Goal: Use online tool/utility: Utilize a website feature to perform a specific function

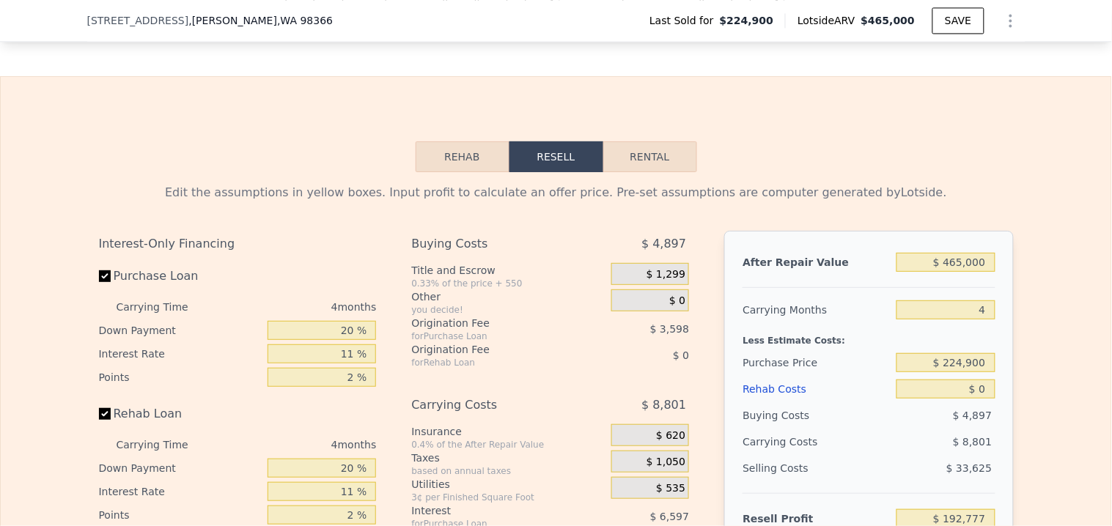
scroll to position [2356, 0]
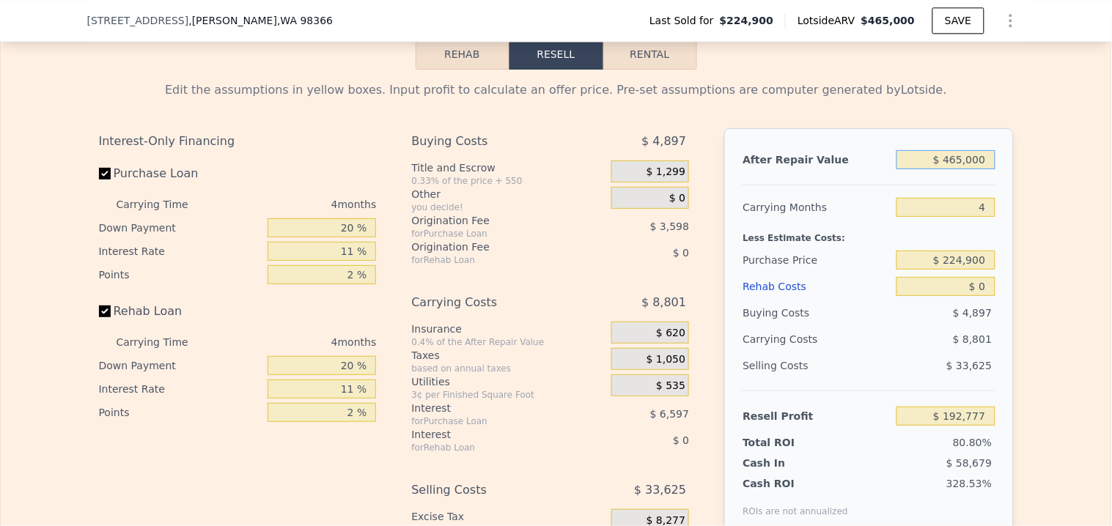
drag, startPoint x: 988, startPoint y: 172, endPoint x: 947, endPoint y: 177, distance: 41.4
click at [947, 169] on input "$ 465,000" at bounding box center [945, 159] width 98 height 19
type input "$ 4"
type input "-$ 238,524"
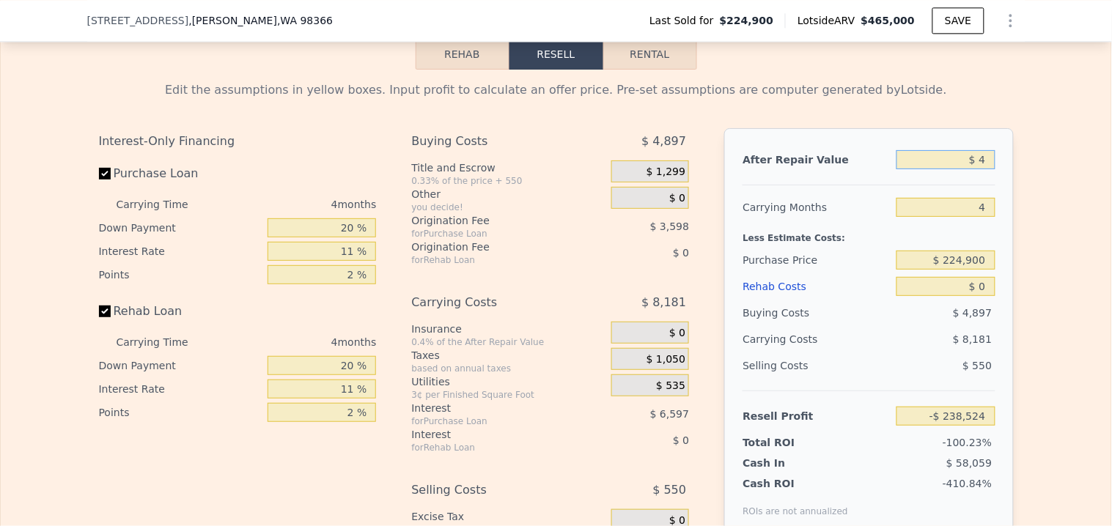
type input "$ 44"
type input "-$ 238,487"
type input "$ 454"
type input "-$ 238,107"
type input "$ 4,504"
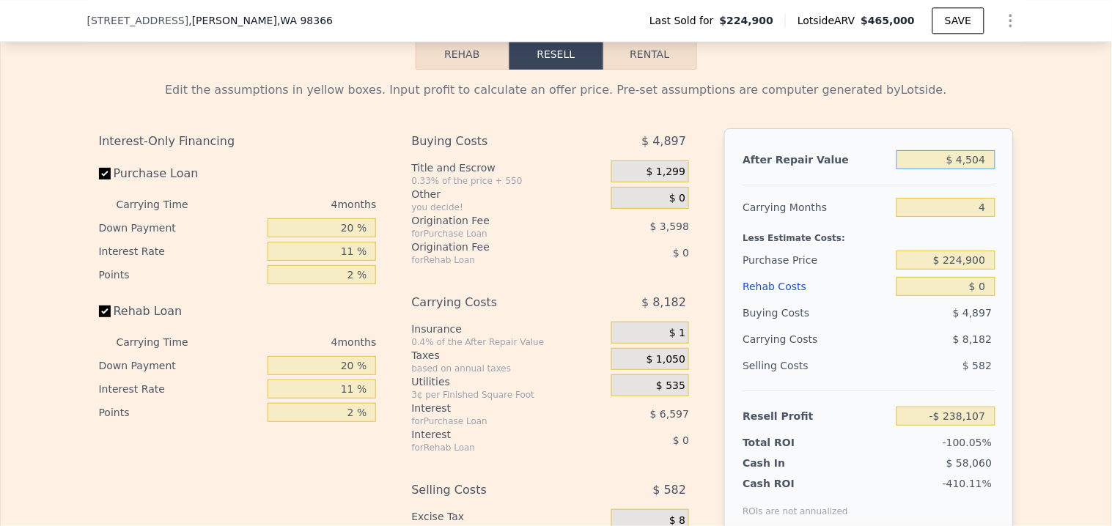
type input "-$ 234,351"
type input "$ 45,004"
type input "-$ 196,785"
type input "$ 450,004"
type input "$ 178,867"
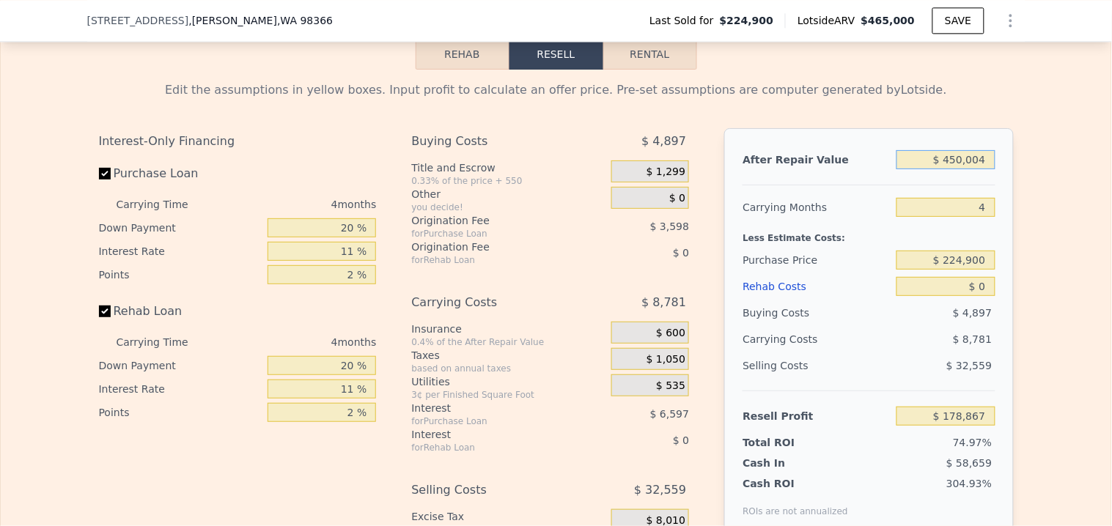
click at [985, 169] on input "$ 450,004" at bounding box center [945, 159] width 98 height 19
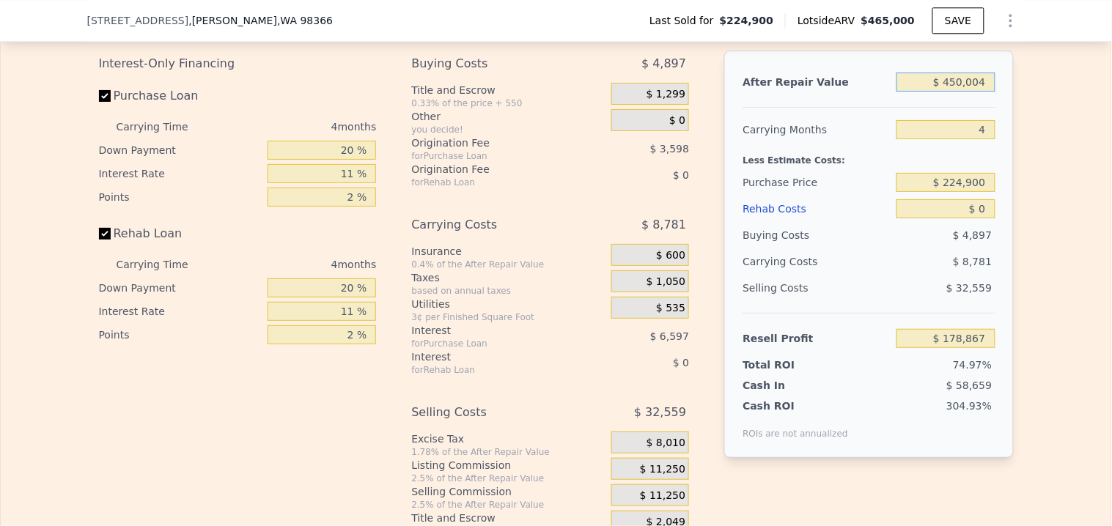
scroll to position [2437, 0]
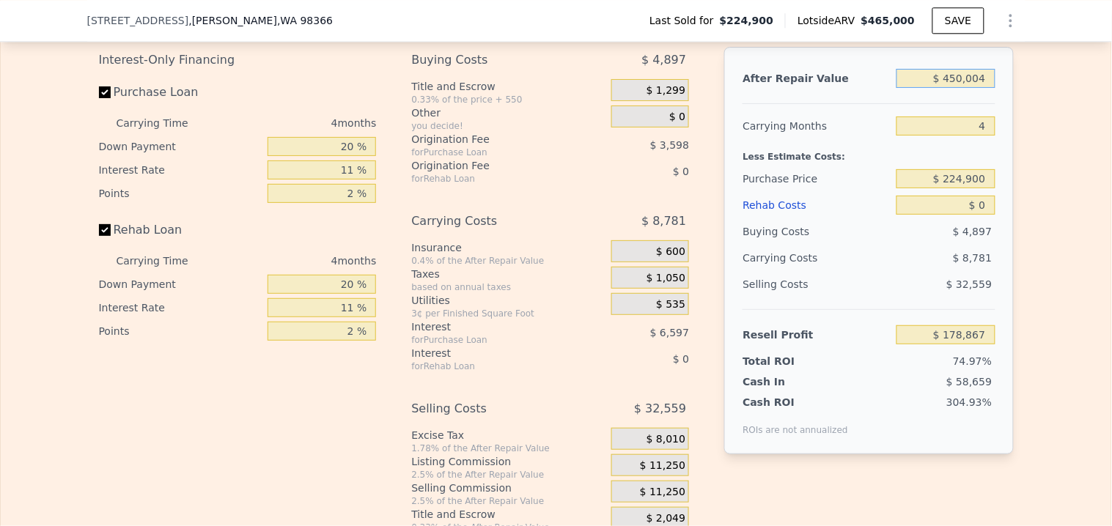
type input "$ 450,004"
drag, startPoint x: 983, startPoint y: 198, endPoint x: 943, endPoint y: 202, distance: 40.5
click at [943, 188] on input "$ 224,900" at bounding box center [945, 178] width 98 height 19
type input "$ 300,000"
type input "$ 100,111"
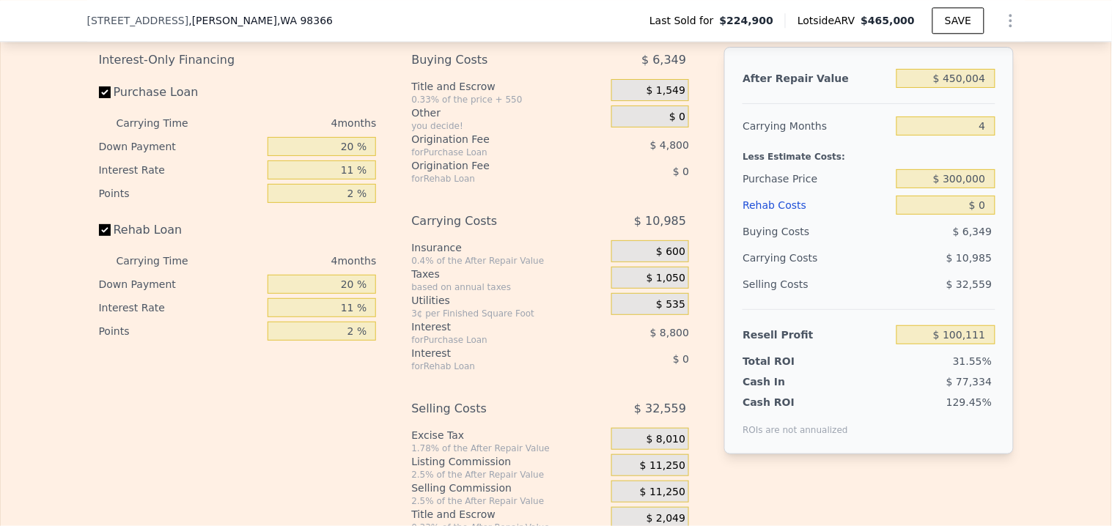
click at [992, 226] on div "After Repair Value $ 450,004 Carrying Months 4 Less Estimate Costs: Purchase Pr…" at bounding box center [868, 250] width 289 height 407
click at [975, 214] on input "$ 0" at bounding box center [945, 205] width 98 height 19
click at [976, 215] on input "$ 0" at bounding box center [945, 205] width 98 height 19
type input "$ 4"
type input "$ 100,107"
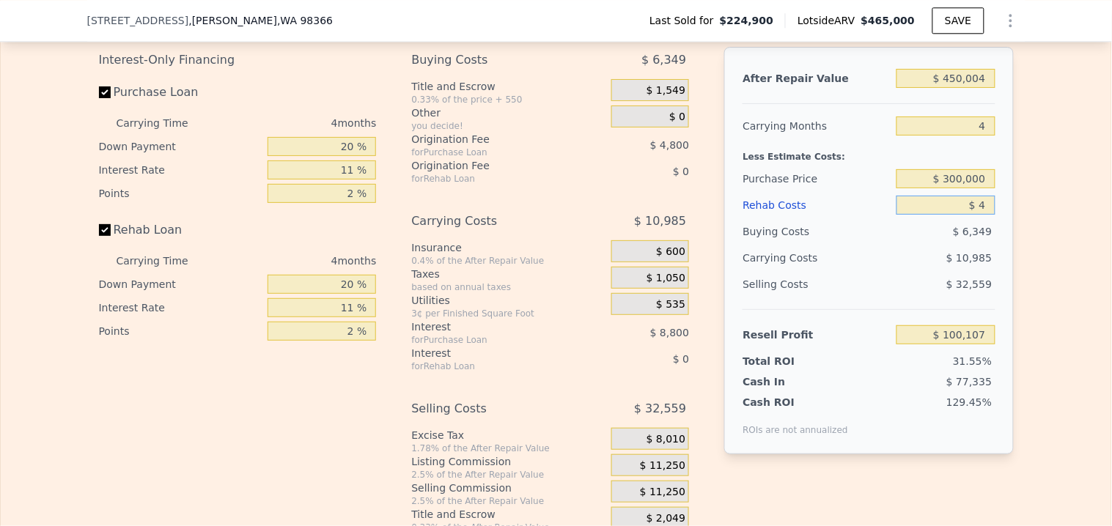
type input "$ 40"
type input "$ 100,070"
type input "$ 400"
type input "$ 99,693"
type input "$ 4,000"
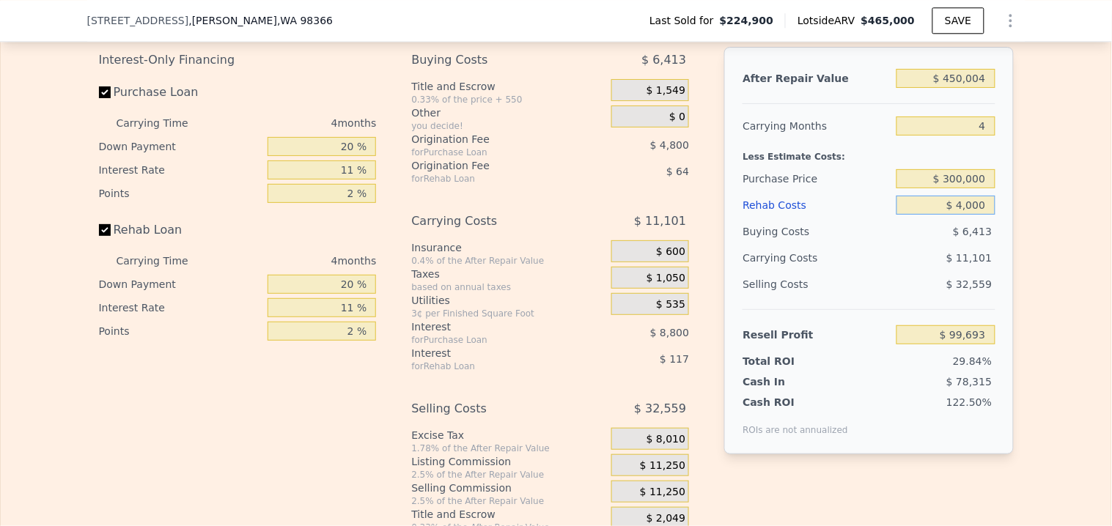
type input "$ 95,931"
type input "$ 40,000"
type input "$ 58,299"
type input "$ 40,000"
click at [980, 187] on input "$ 300,000" at bounding box center [945, 178] width 98 height 19
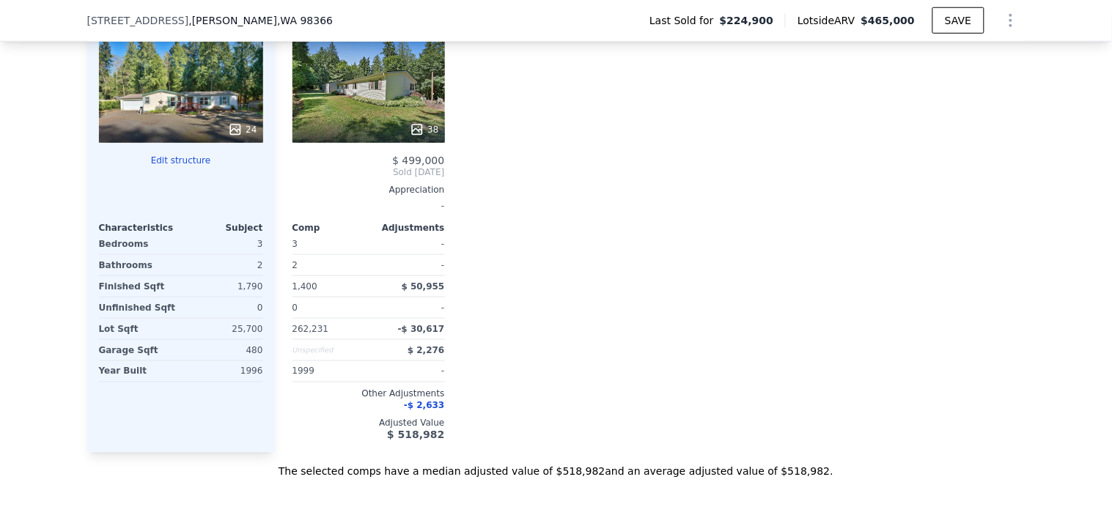
scroll to position [1623, 0]
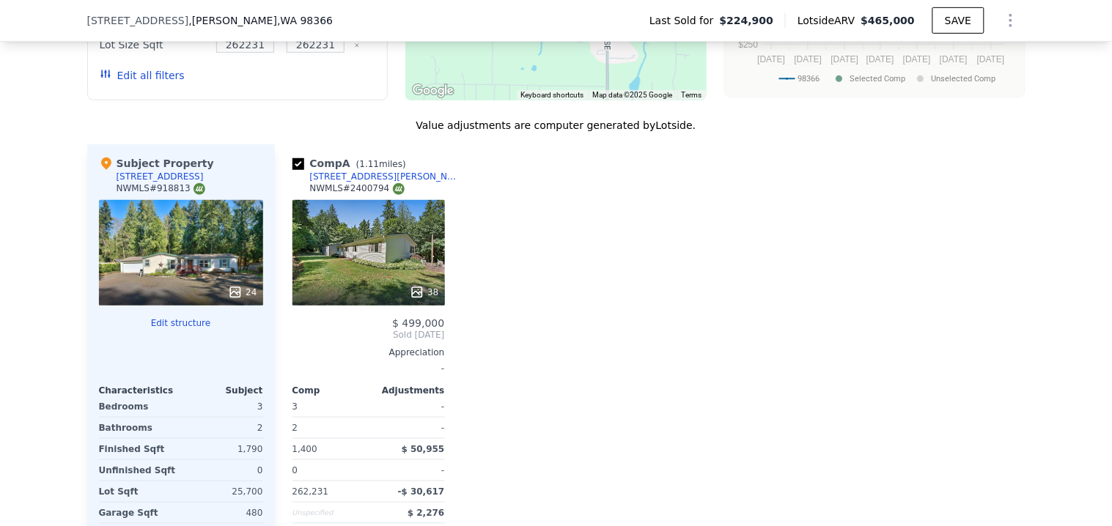
click at [385, 258] on div "38" at bounding box center [368, 253] width 152 height 106
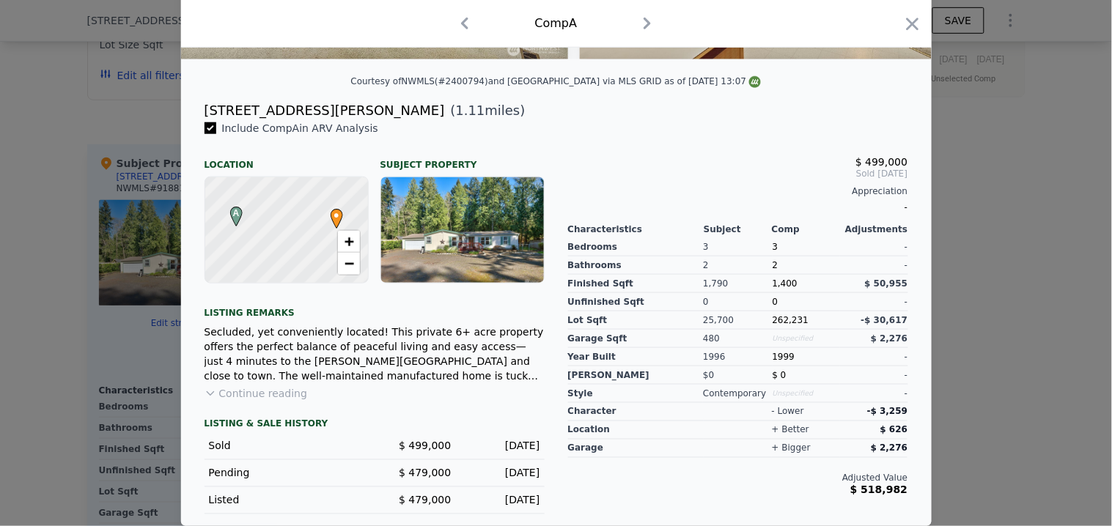
scroll to position [328, 0]
click at [291, 401] on button "Continue reading" at bounding box center [255, 393] width 103 height 15
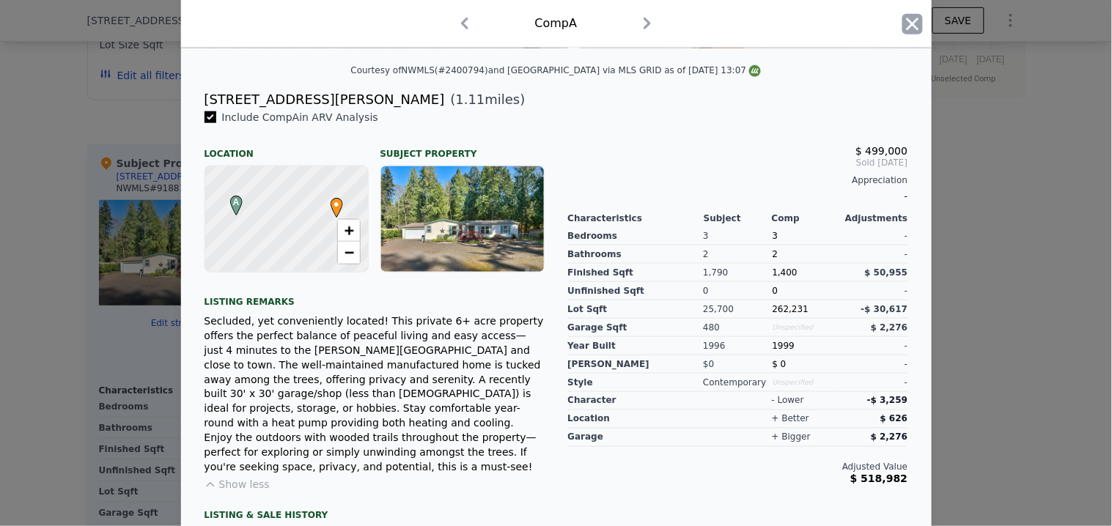
click at [903, 30] on icon "button" at bounding box center [912, 24] width 21 height 21
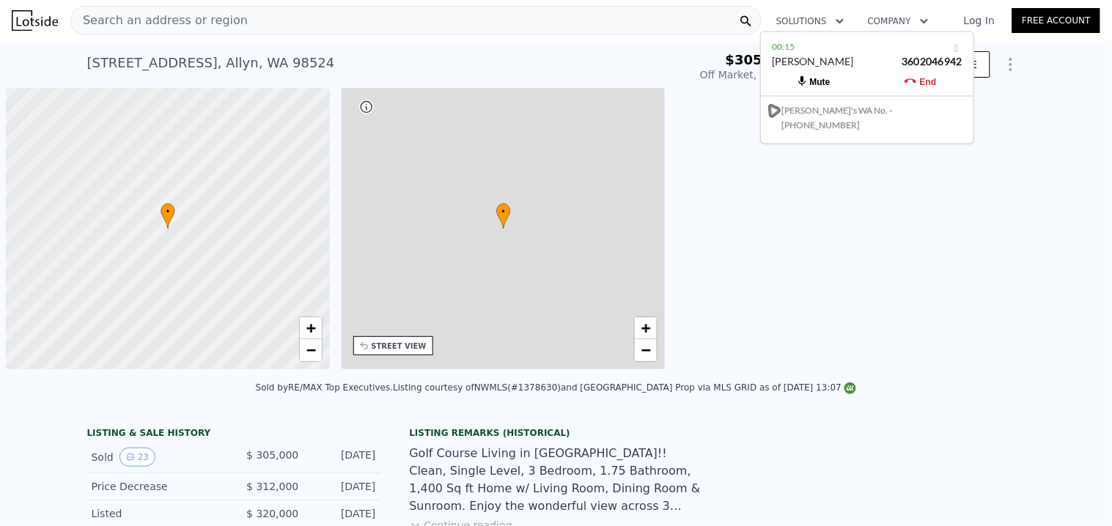
scroll to position [0, 5]
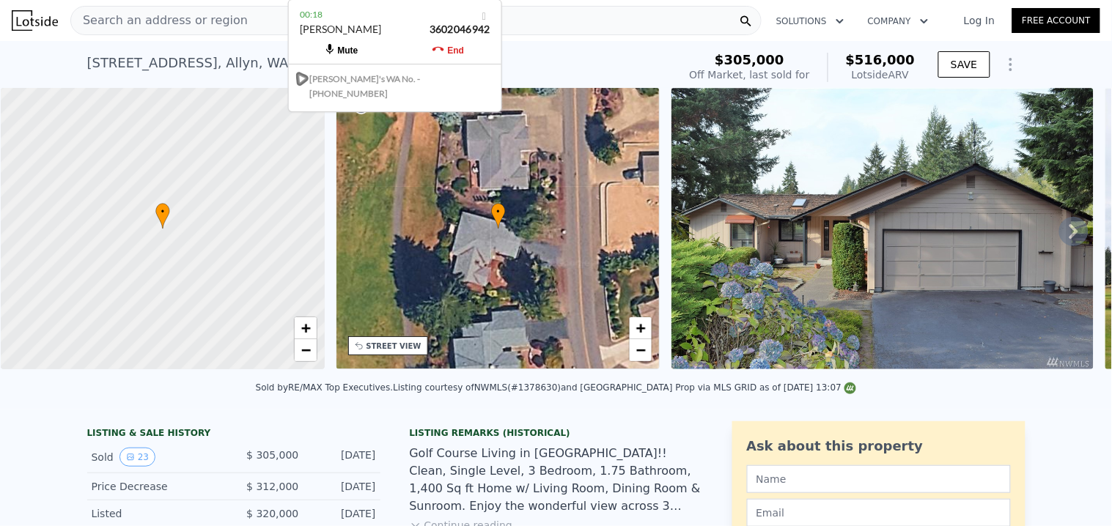
drag, startPoint x: 834, startPoint y: 48, endPoint x: 362, endPoint y: -21, distance: 477.1
click at [362, 0] on html "Search an address or region Solutions Company Open main menu Log In Free Accoun…" at bounding box center [556, 263] width 1112 height 526
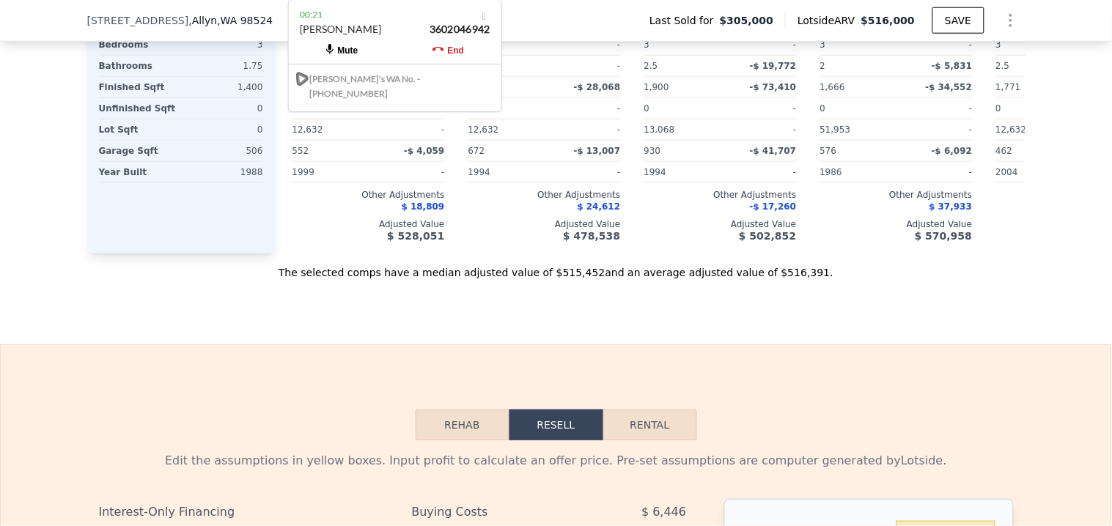
scroll to position [1867, 0]
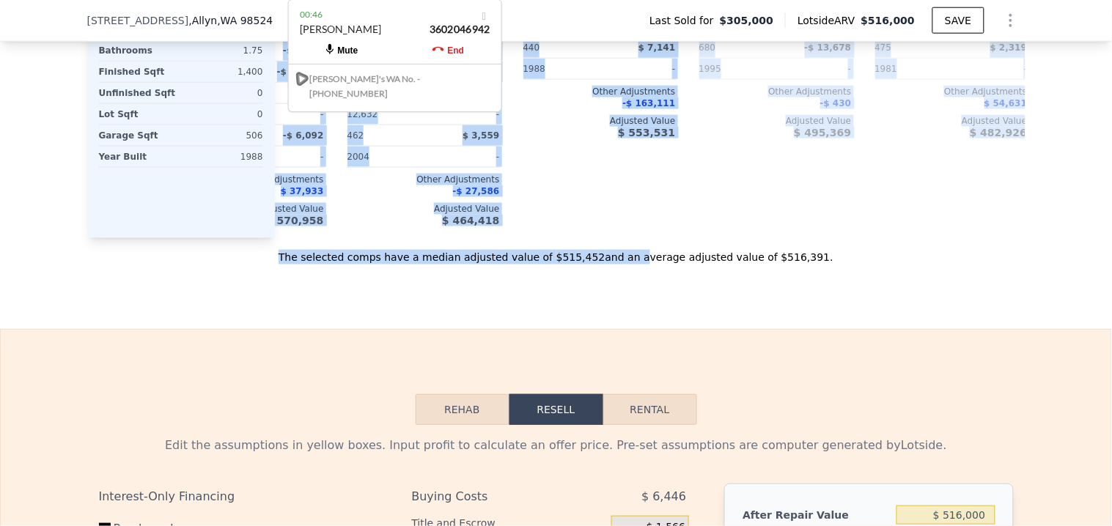
drag, startPoint x: 409, startPoint y: 262, endPoint x: 628, endPoint y: 268, distance: 219.2
click at [628, 265] on div "Value adjustments are computer generated by Lotside . Subject Property 1240 E O…" at bounding box center [556, 3] width 938 height 524
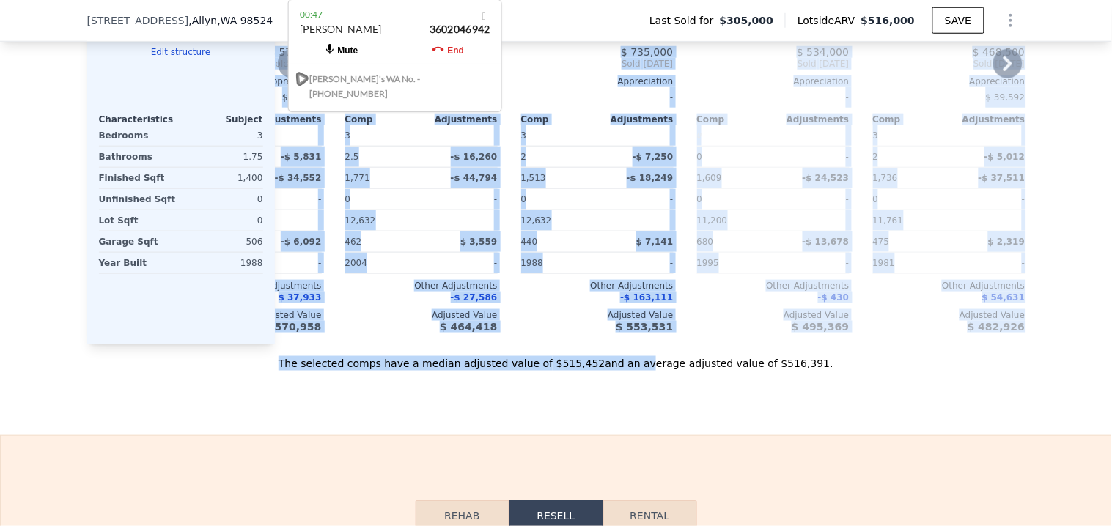
scroll to position [1623, 0]
